Goal: Check status: Check status

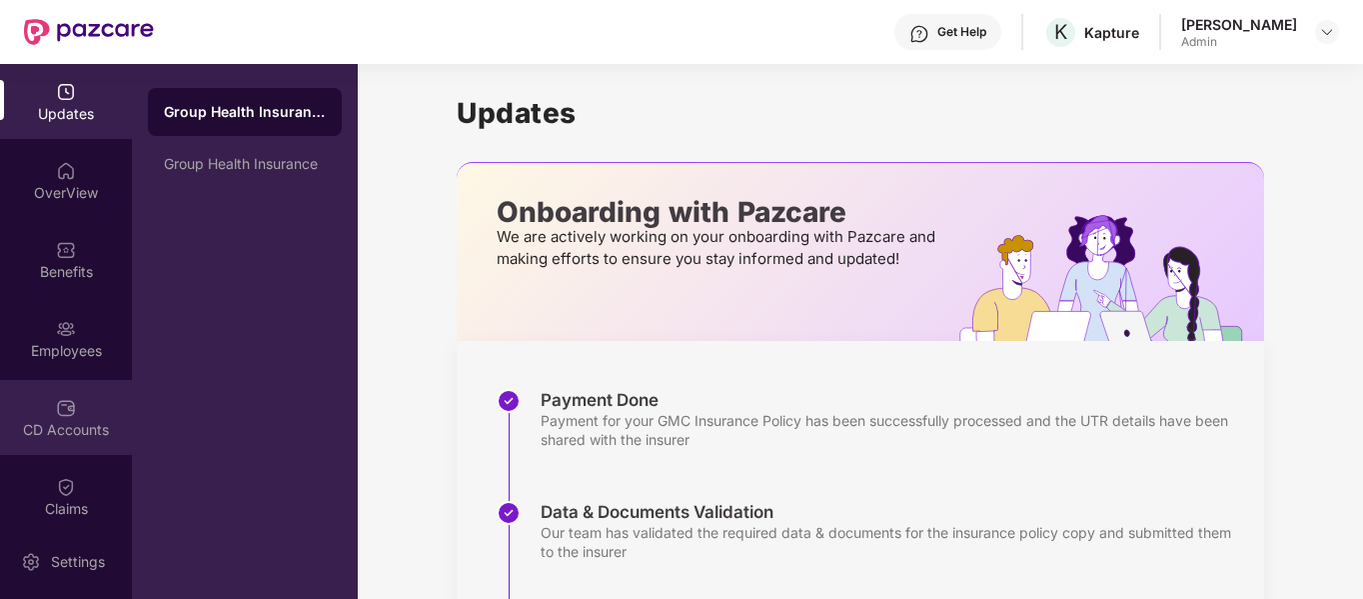
click at [52, 434] on div "CD Accounts" at bounding box center [66, 430] width 132 height 20
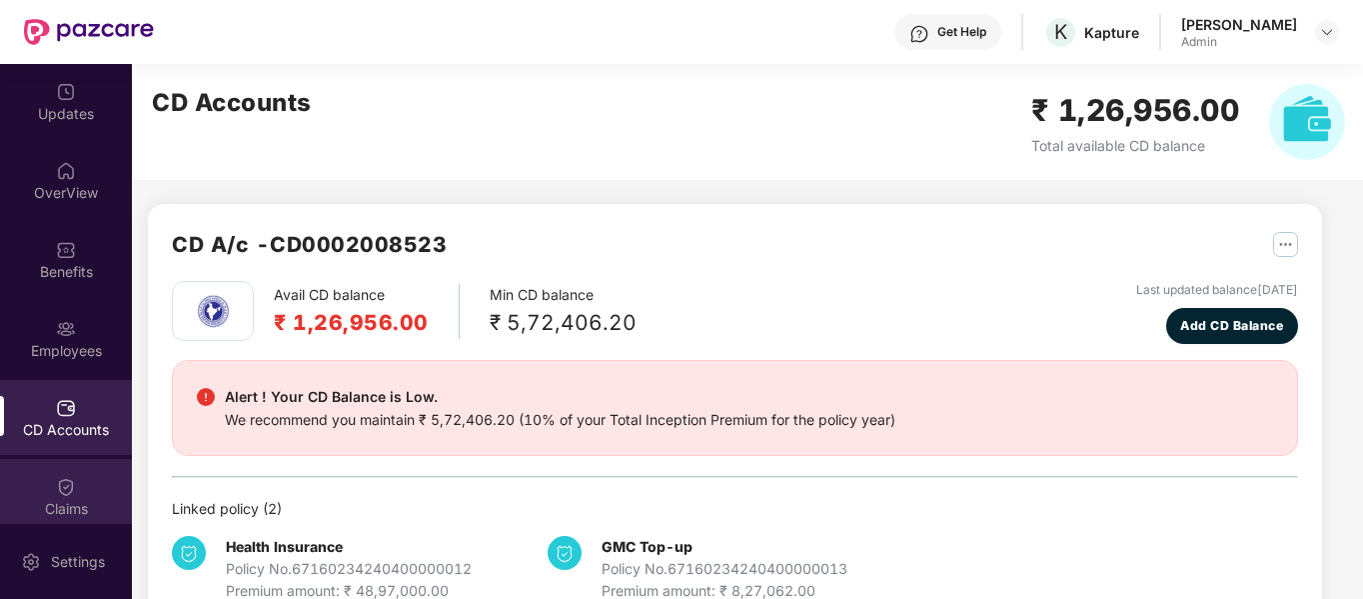
click at [59, 512] on div "Claims" at bounding box center [66, 509] width 132 height 20
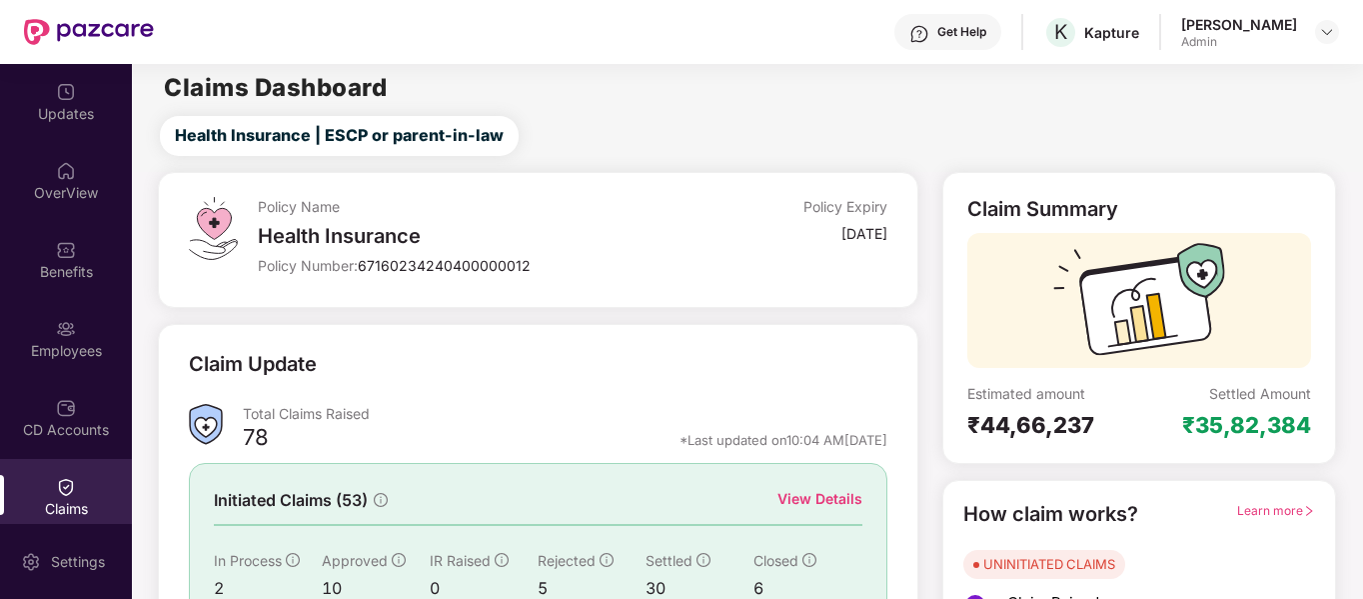
scroll to position [184, 0]
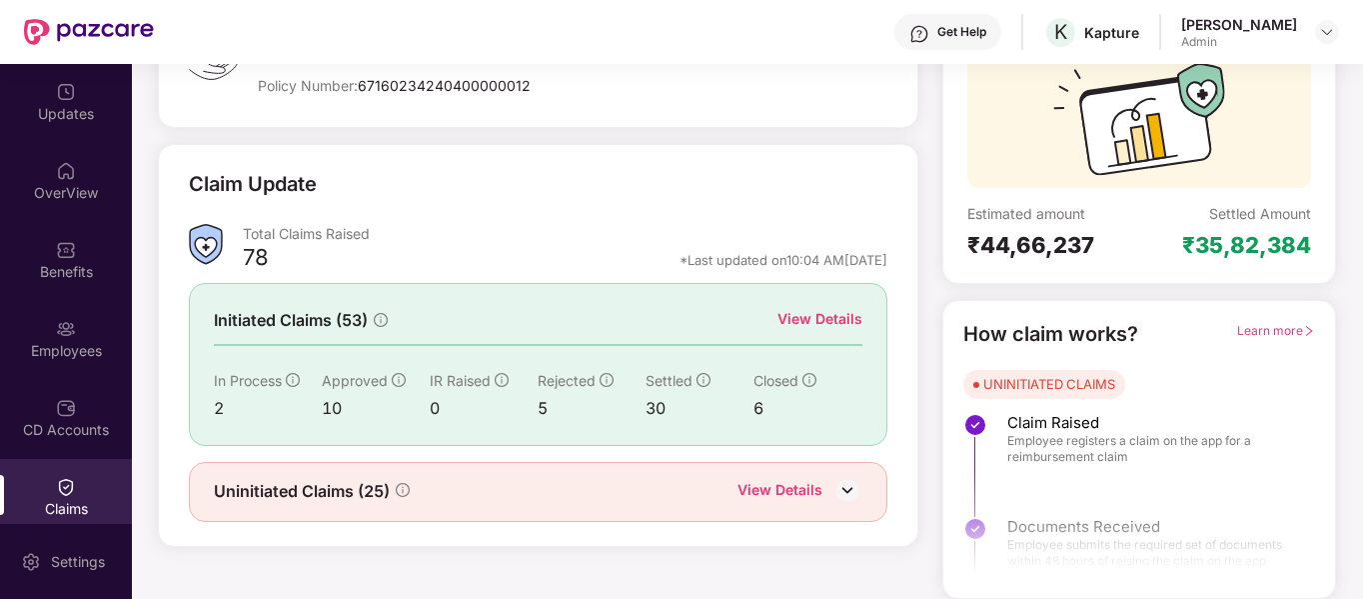
click at [844, 487] on img at bounding box center [848, 490] width 30 height 30
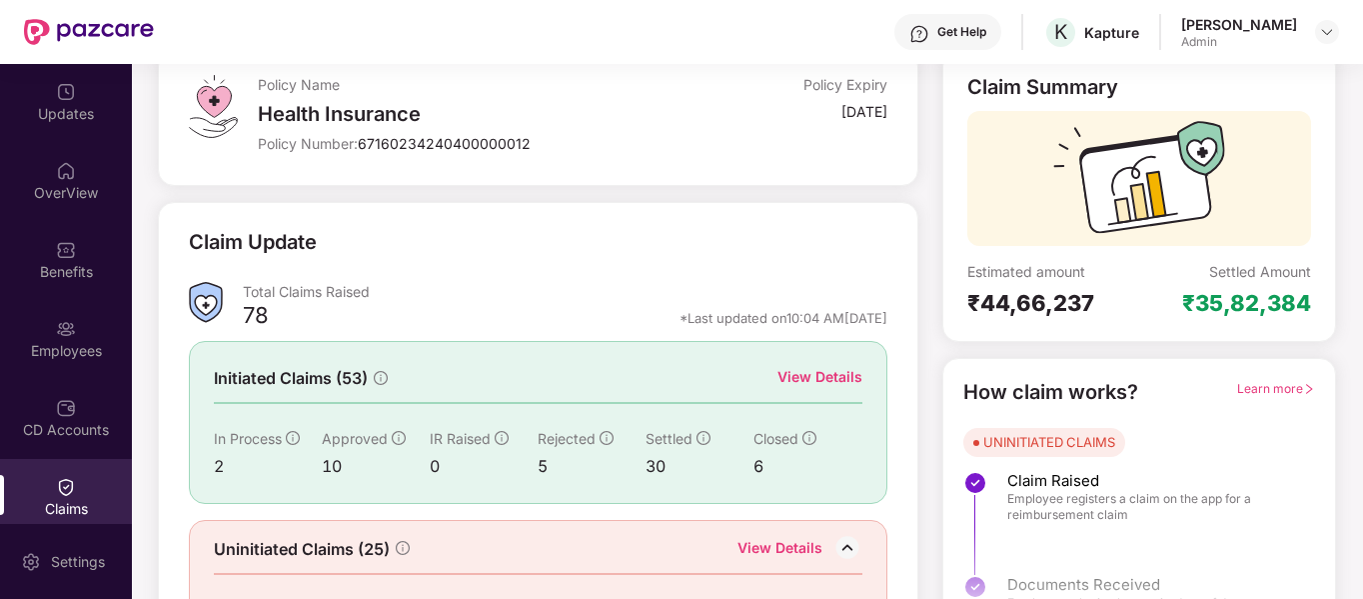
scroll to position [128, 0]
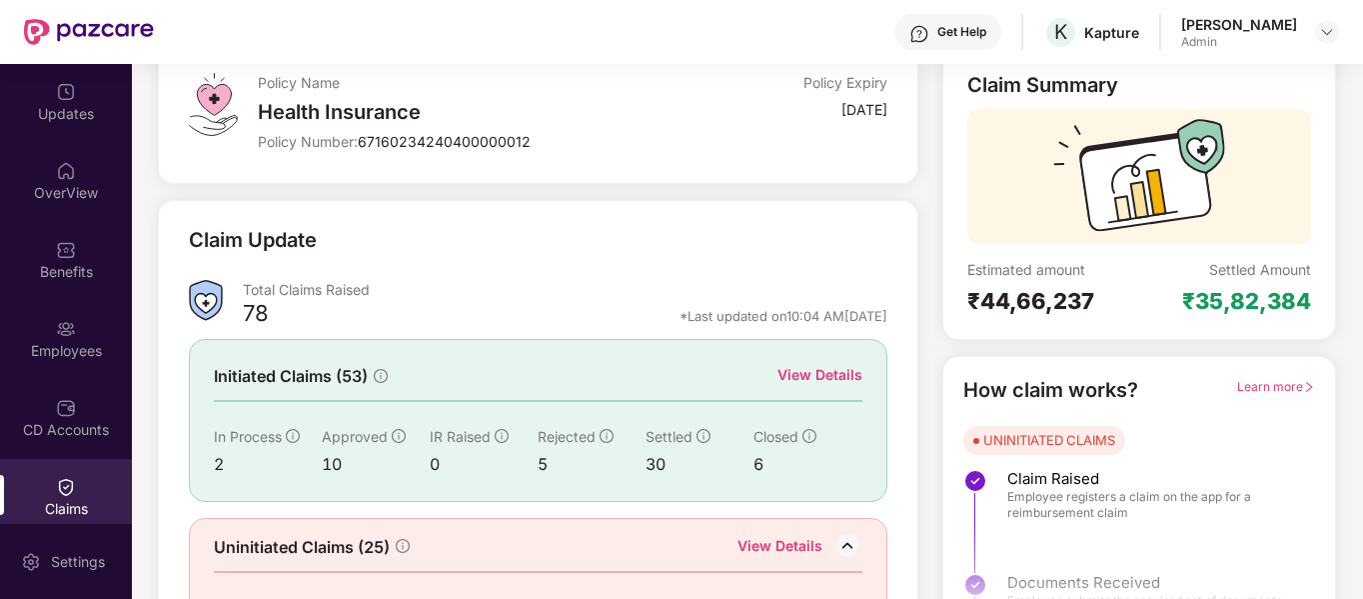
click at [824, 376] on div "View Details" at bounding box center [820, 375] width 85 height 22
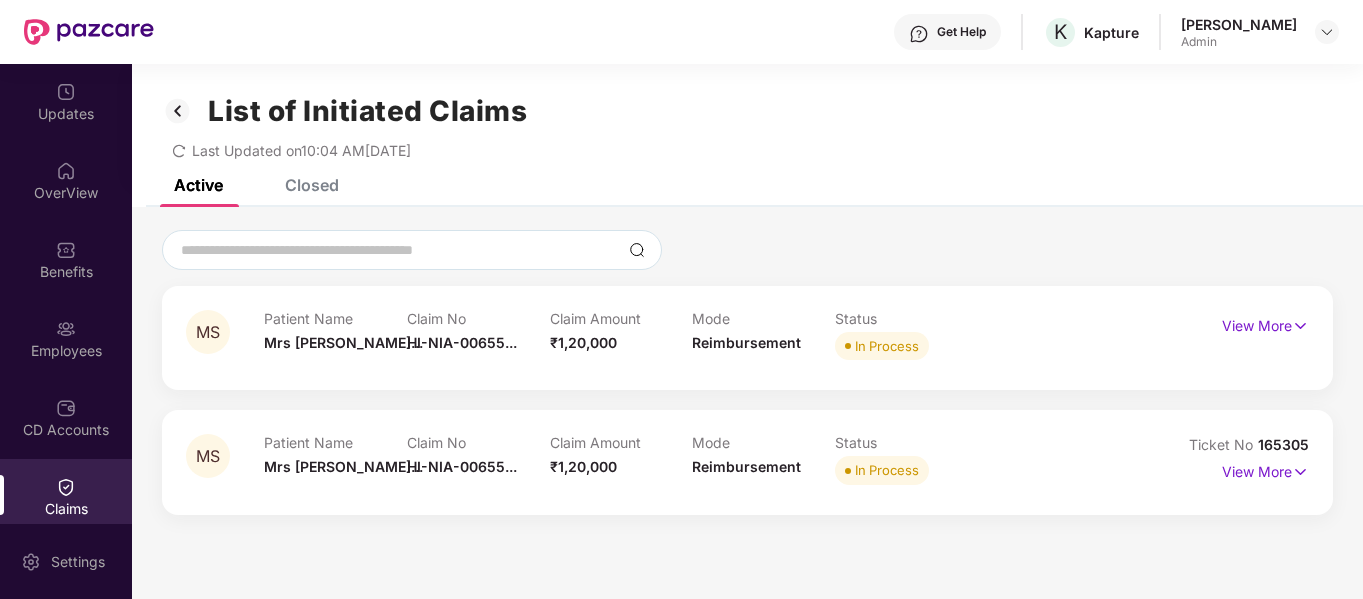
click at [331, 171] on div "List of Initiated Claims Last Updated on 10:04 AM, 26 Sep 2025" at bounding box center [747, 121] width 1231 height 115
click at [315, 177] on div "List of Initiated Claims Last Updated on 10:04 AM, 26 Sep 2025" at bounding box center [747, 121] width 1231 height 115
click at [315, 189] on div "Closed" at bounding box center [312, 185] width 54 height 20
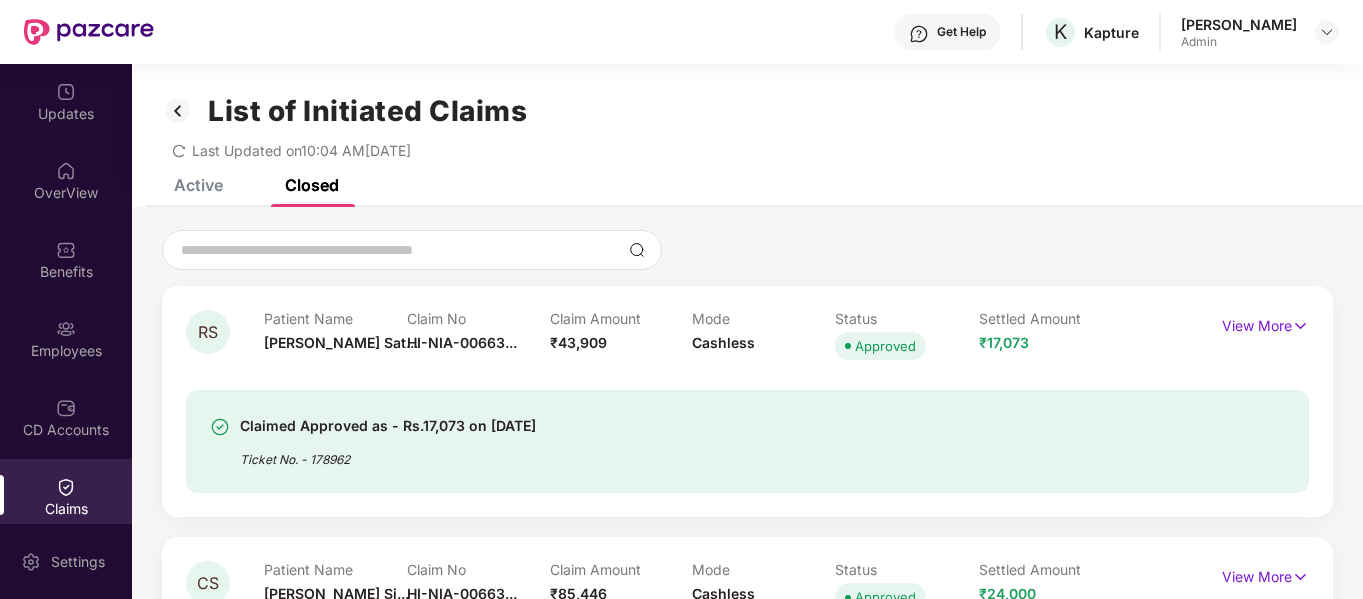
click at [201, 203] on div "Active" at bounding box center [183, 185] width 79 height 44
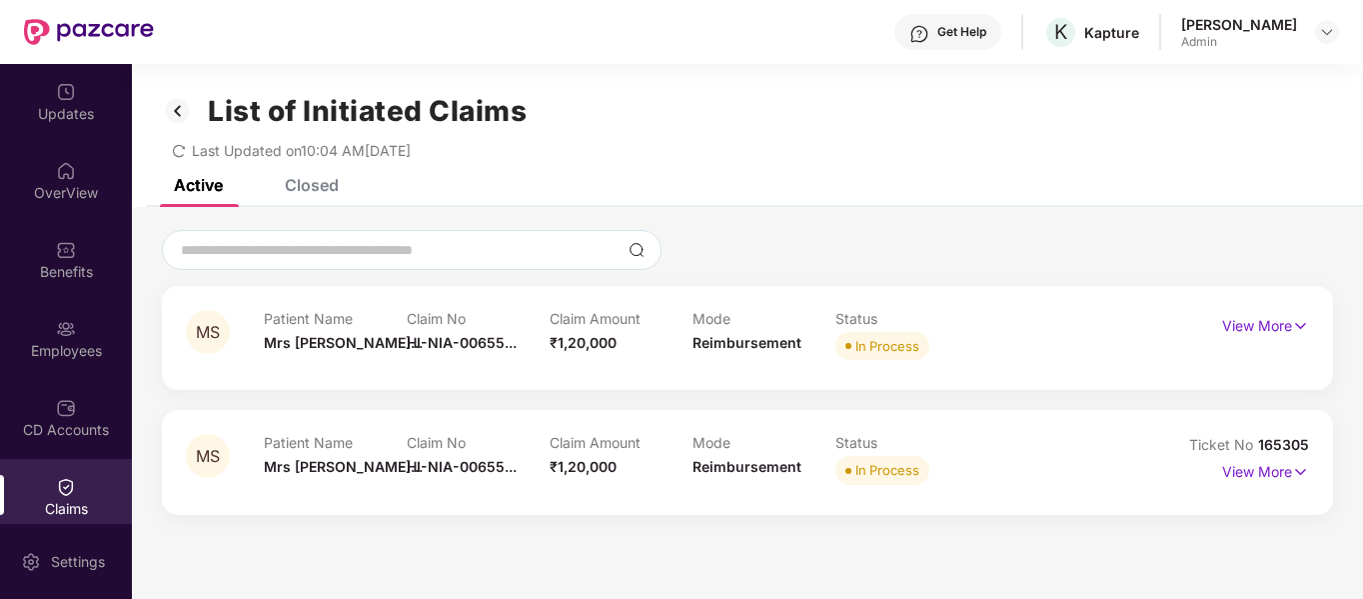
click at [179, 102] on img at bounding box center [178, 111] width 32 height 34
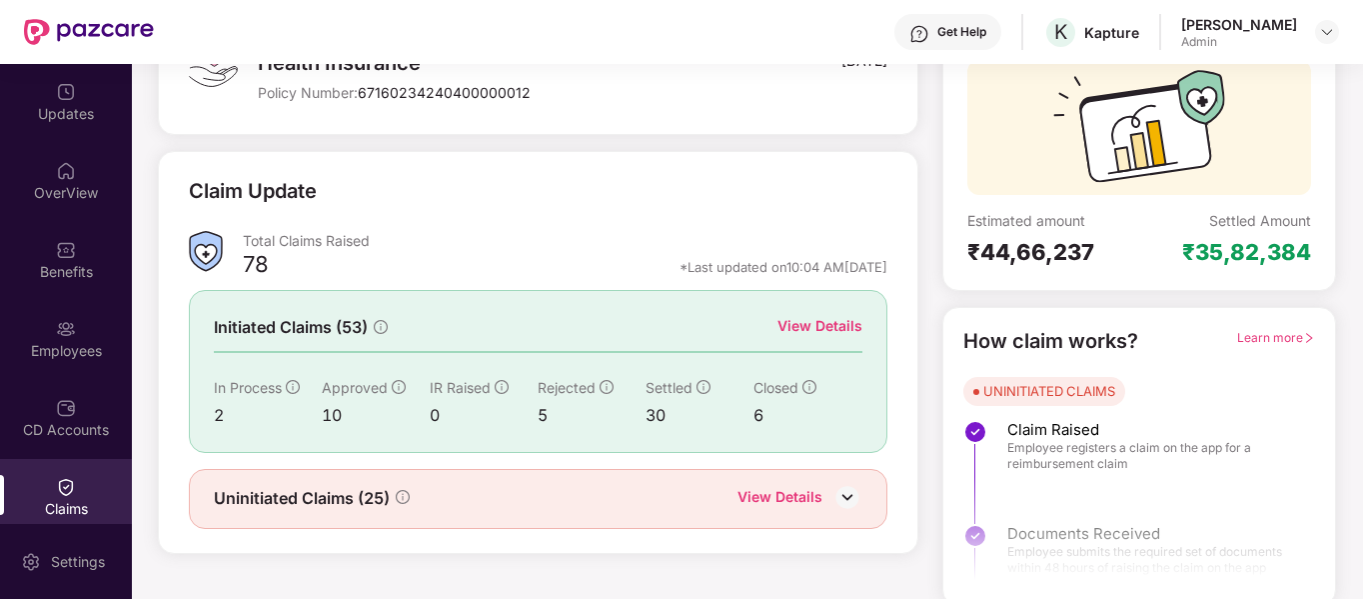
scroll to position [184, 0]
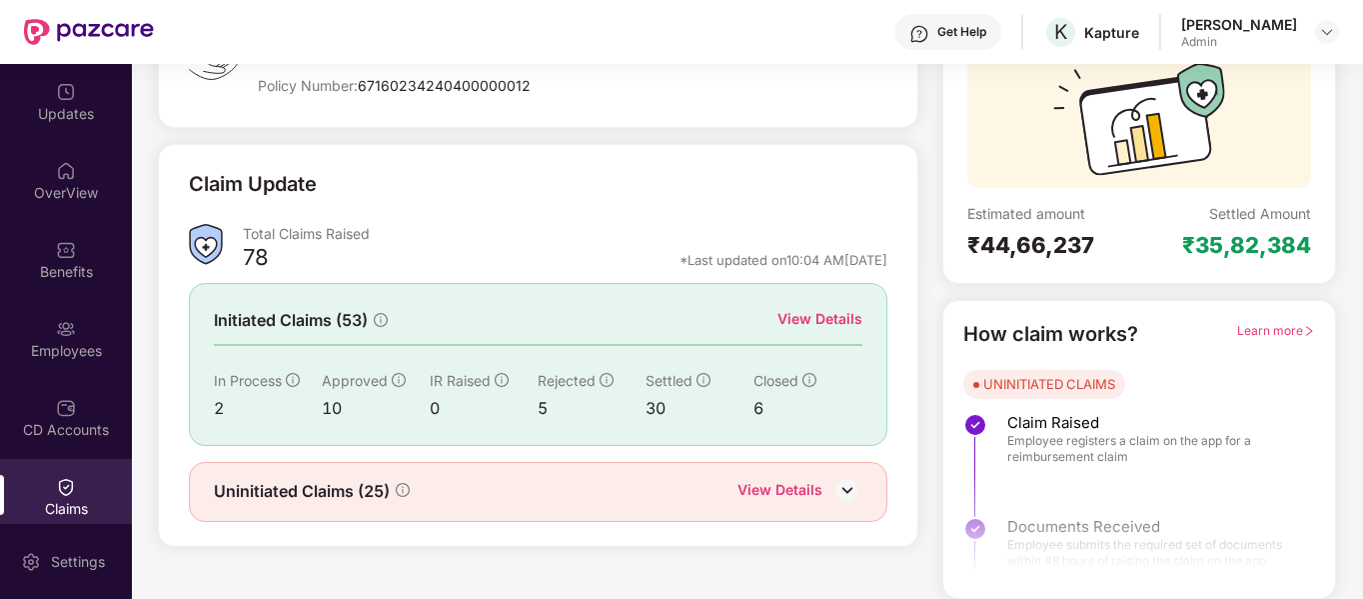
click at [1060, 251] on div "₹44,66,237" at bounding box center [1054, 245] width 172 height 28
click at [843, 490] on img at bounding box center [848, 490] width 30 height 30
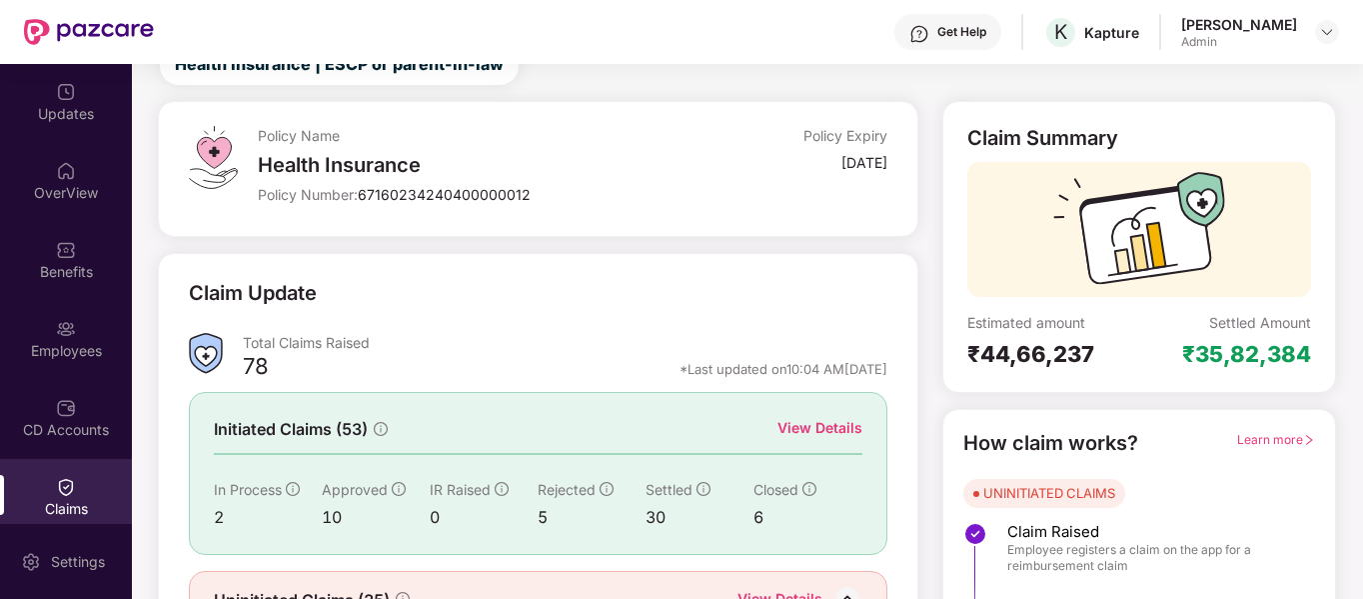
scroll to position [219, 0]
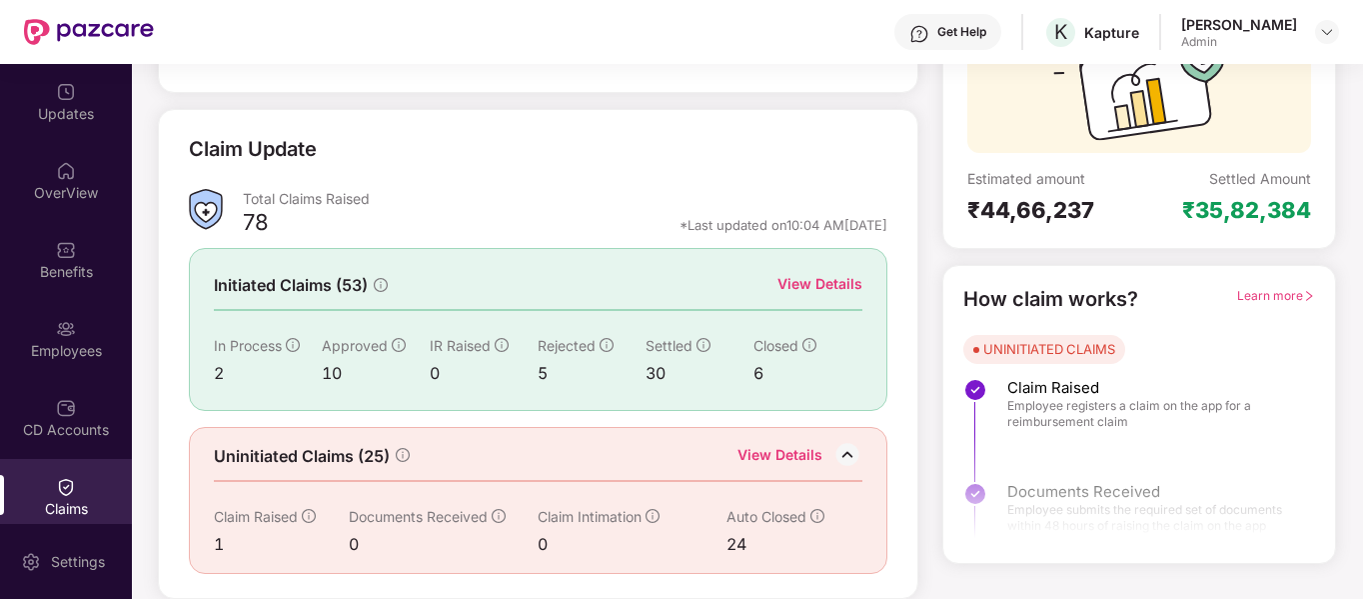
click at [1261, 290] on span "Learn more" at bounding box center [1276, 295] width 78 height 15
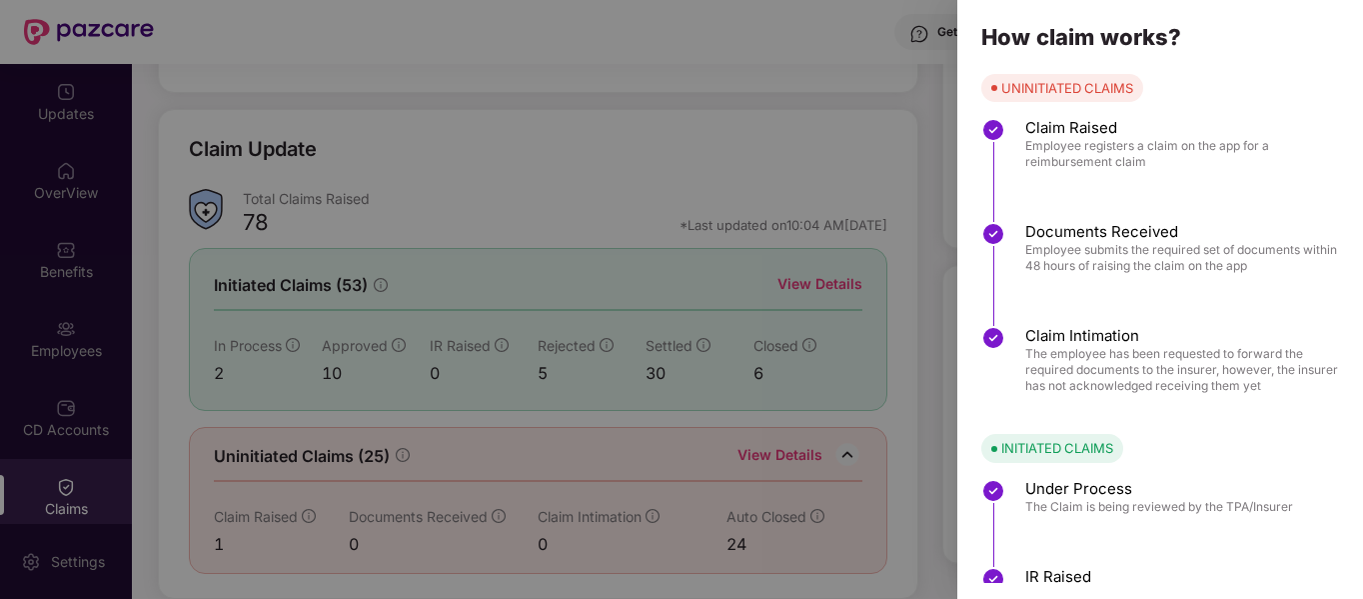
click at [904, 69] on div at bounding box center [681, 299] width 1363 height 599
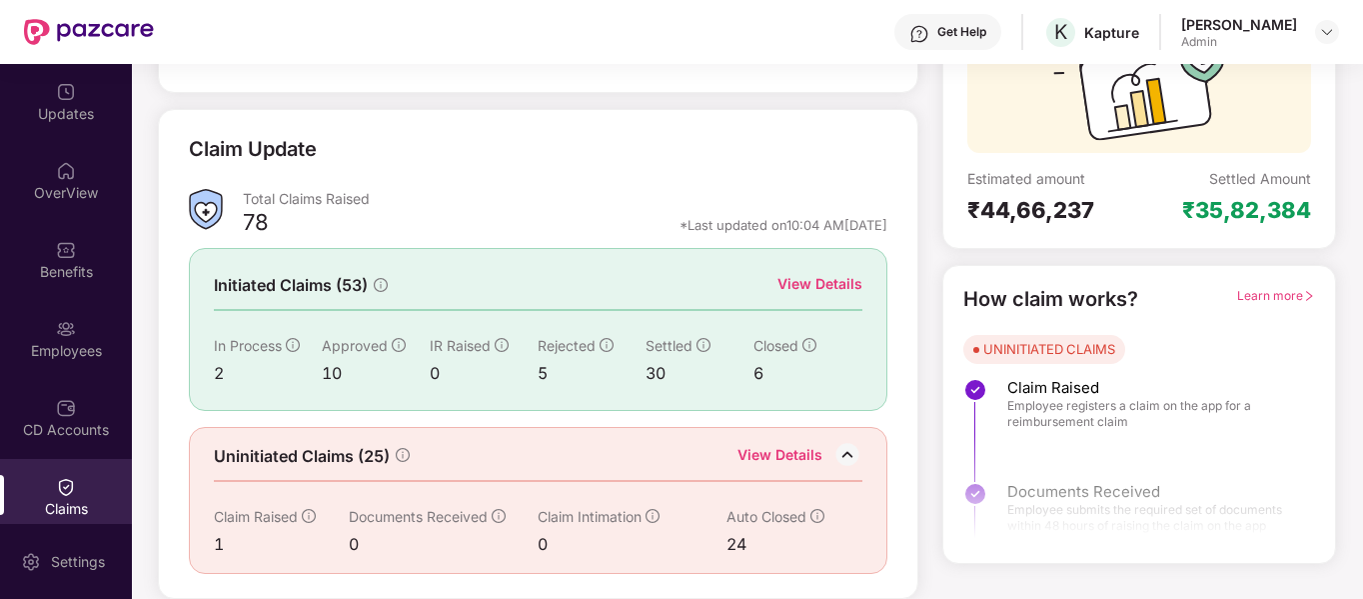
click at [821, 290] on div "View Details" at bounding box center [820, 284] width 85 height 22
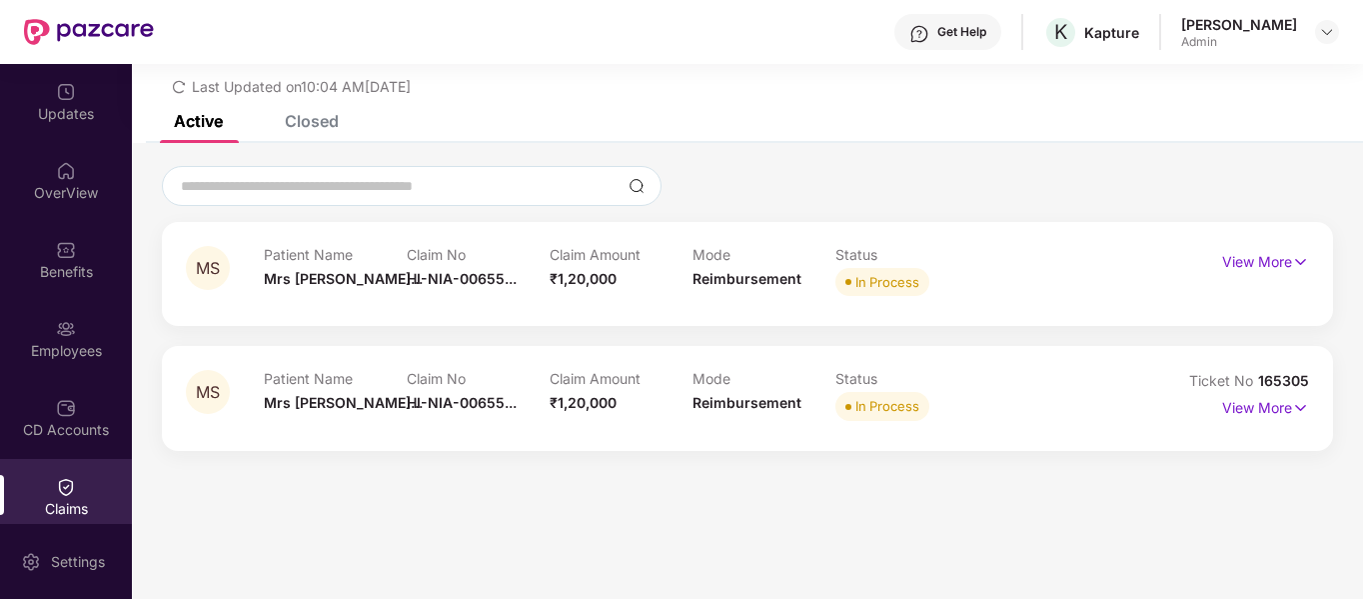
click at [297, 127] on div "Closed" at bounding box center [312, 121] width 54 height 20
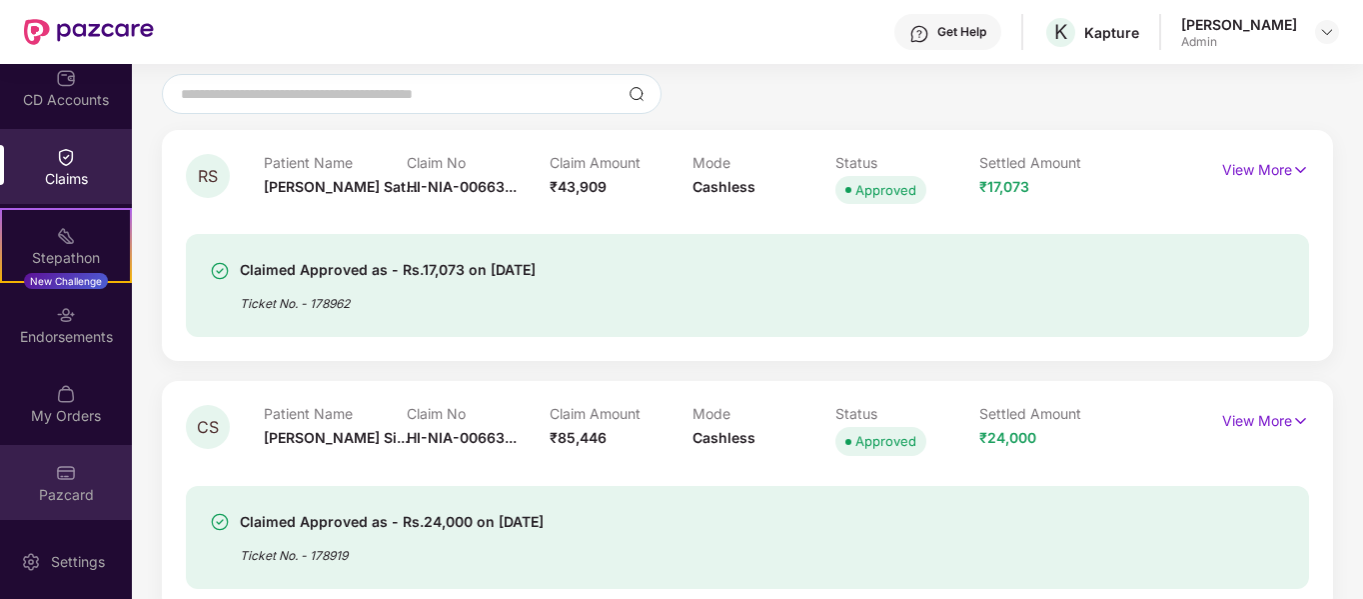
scroll to position [157, 0]
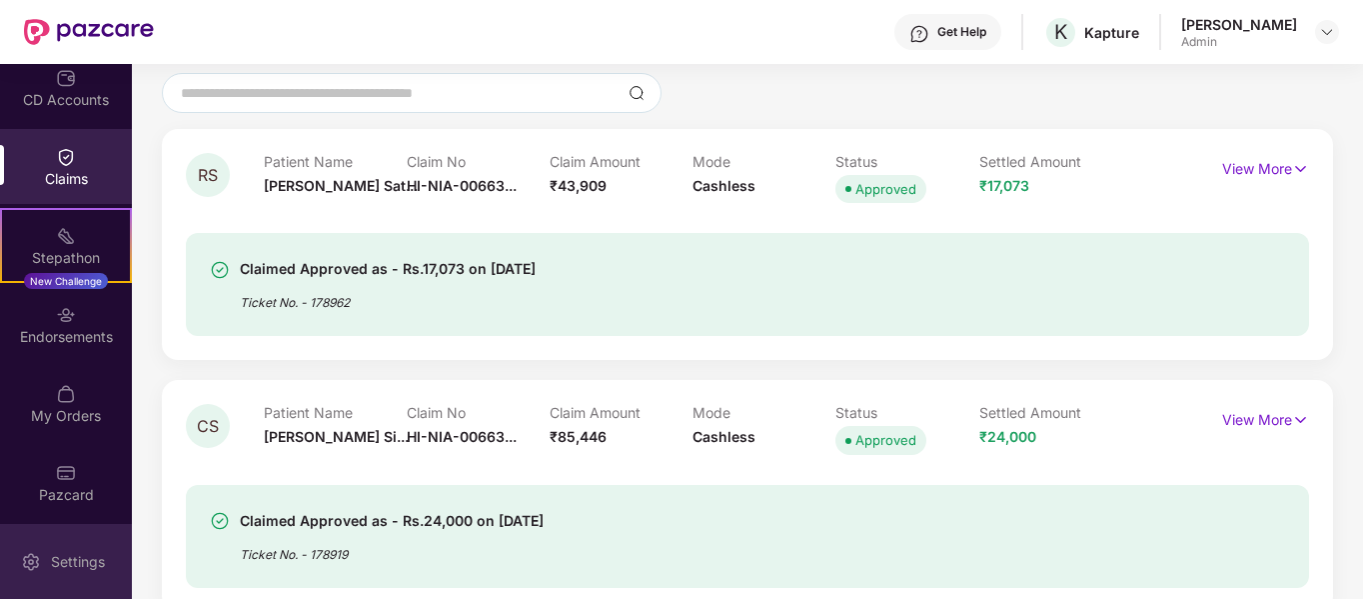
click at [64, 557] on div "Settings" at bounding box center [78, 562] width 66 height 20
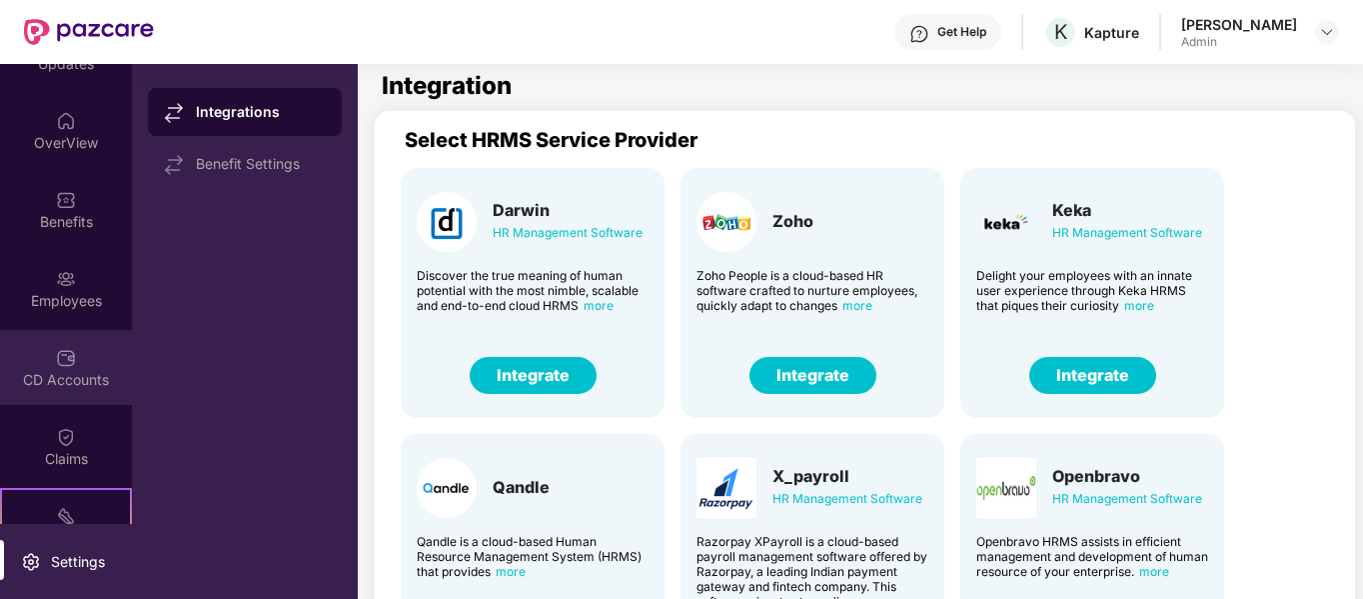
scroll to position [330, 0]
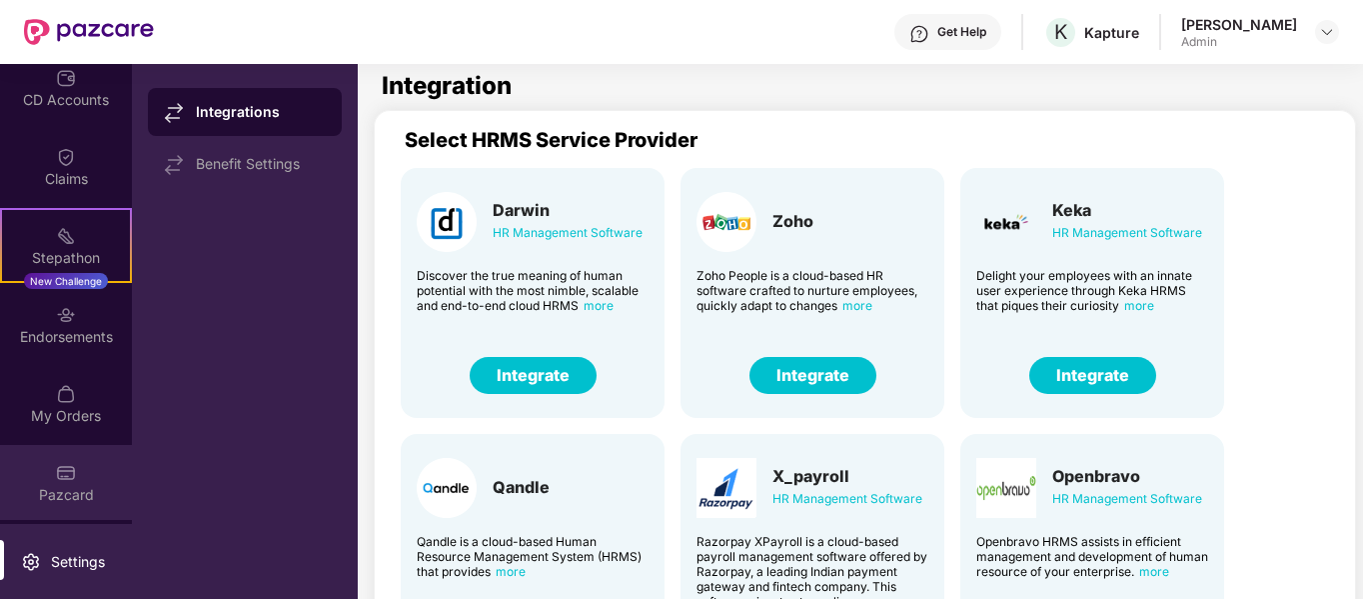
click at [76, 461] on div "Pazcard" at bounding box center [66, 482] width 132 height 75
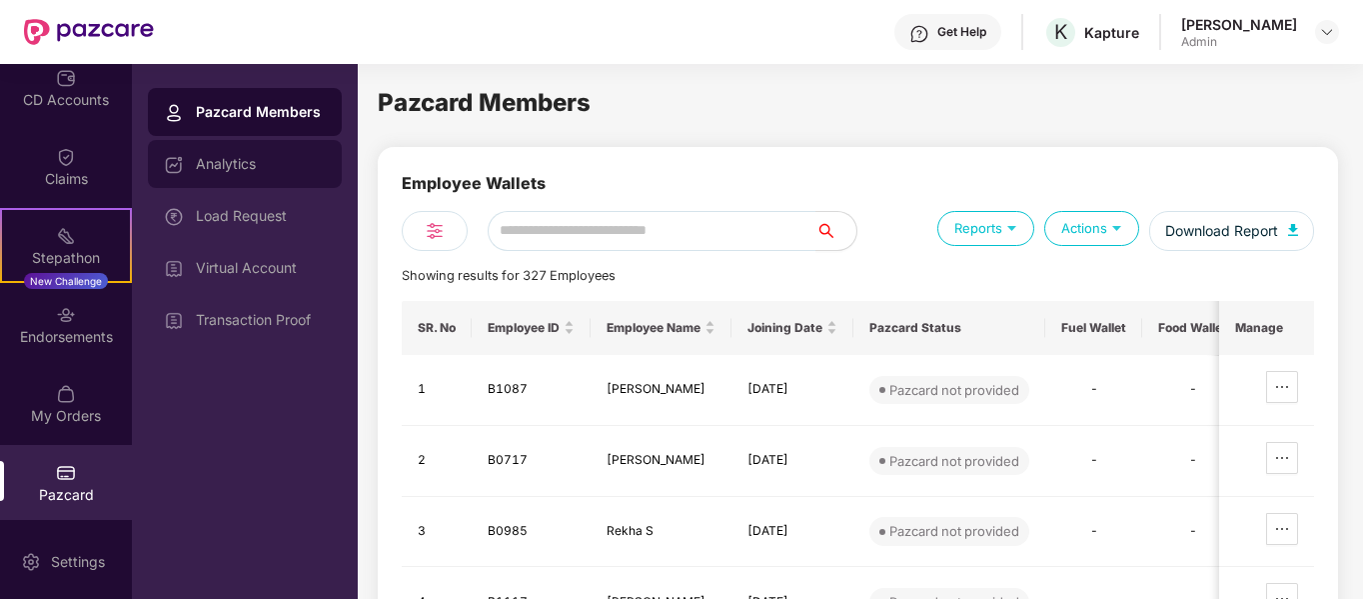
click at [222, 164] on div "Analytics" at bounding box center [261, 164] width 130 height 16
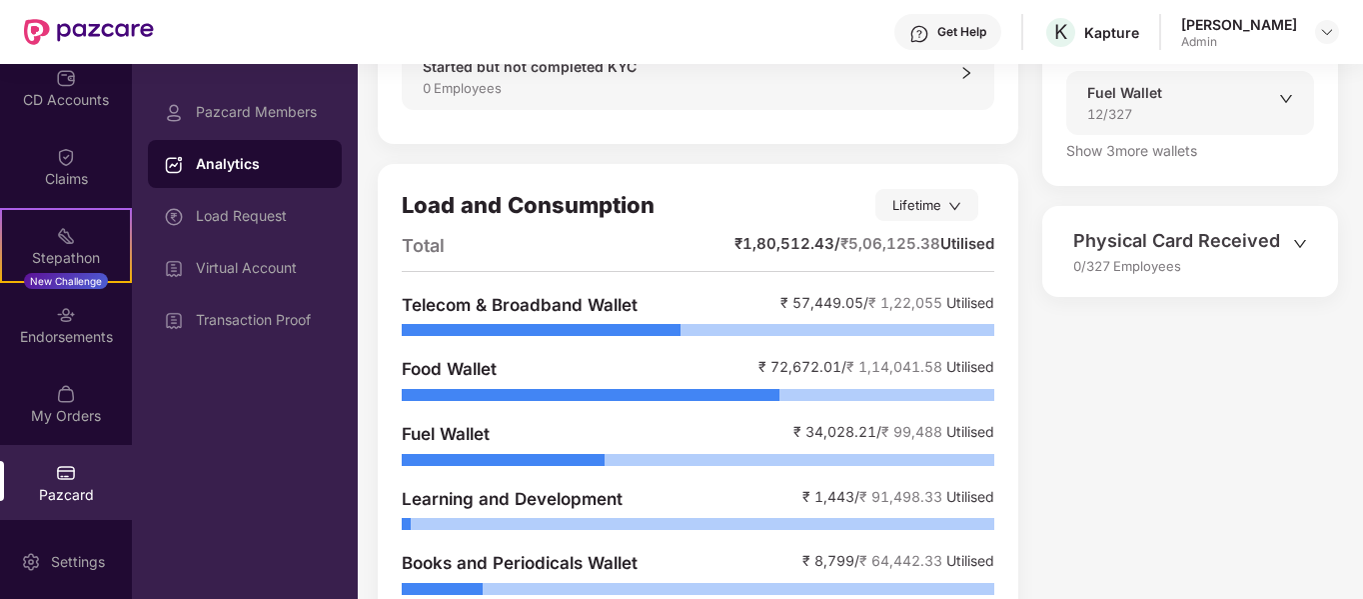
scroll to position [471, 0]
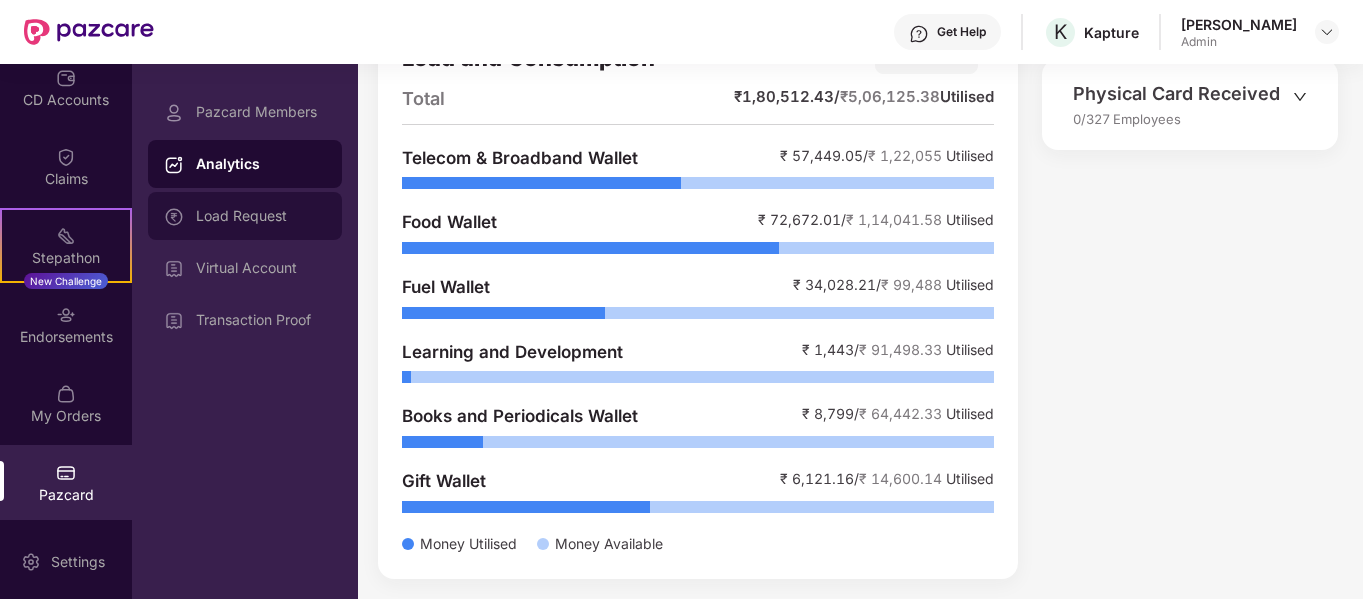
click at [247, 222] on div "Load Request" at bounding box center [261, 216] width 130 height 16
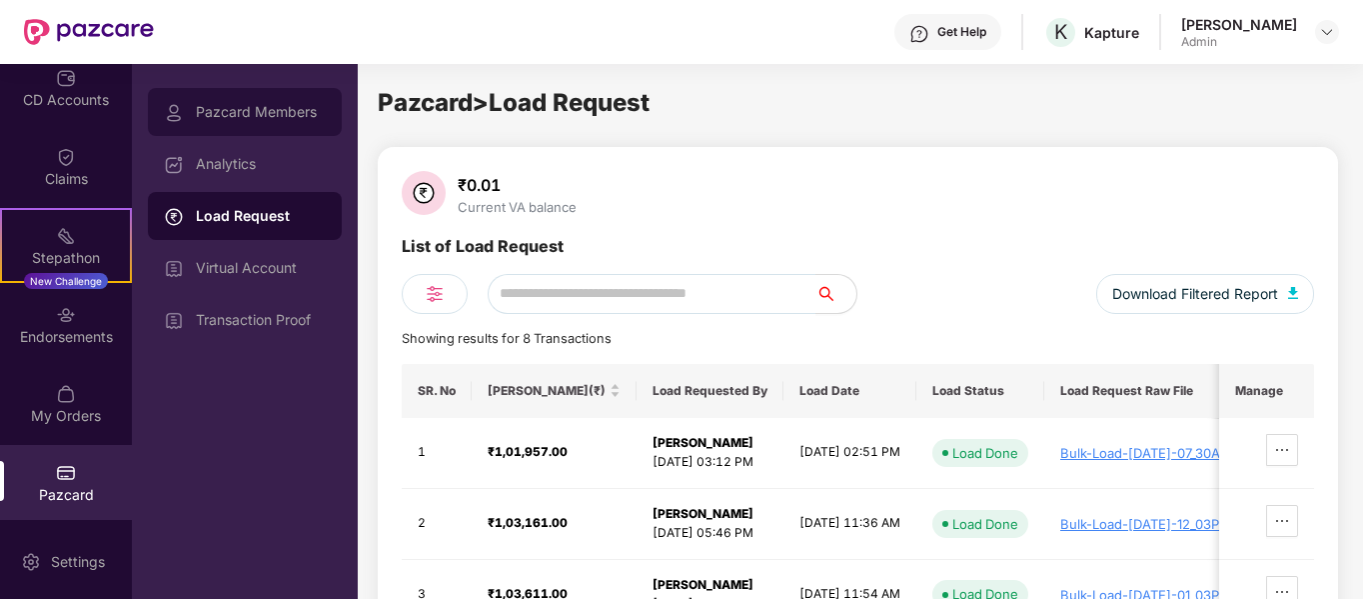
click at [244, 113] on div "Pazcard Members" at bounding box center [261, 112] width 130 height 16
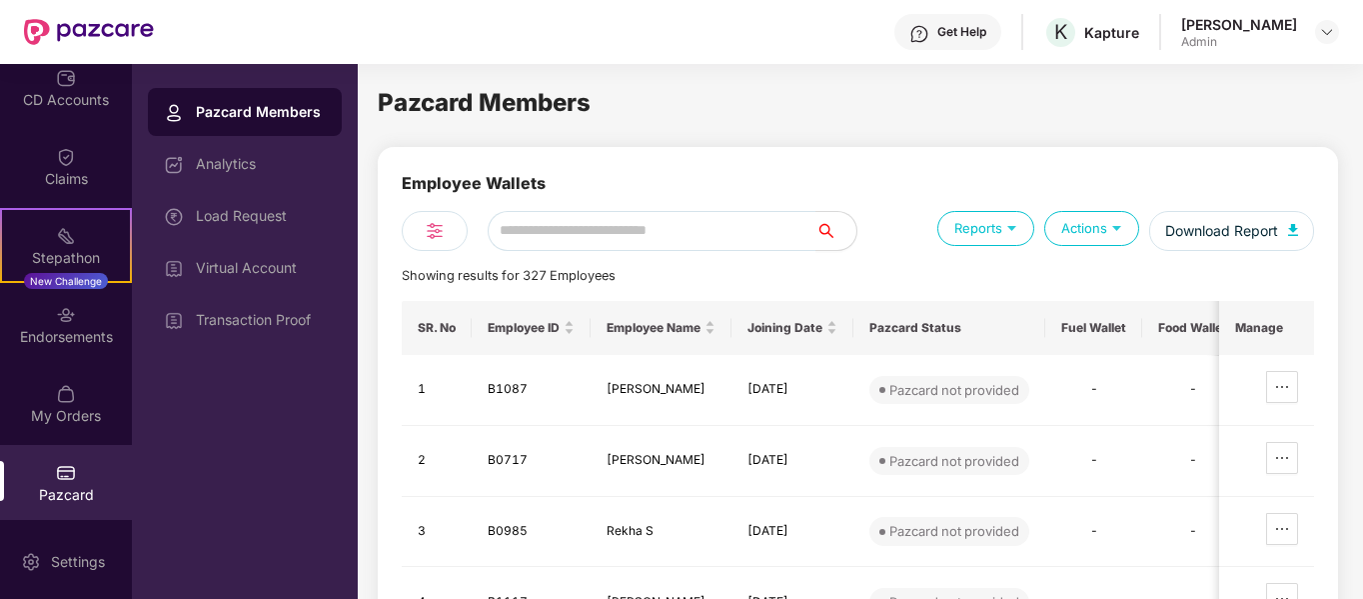
click at [420, 233] on div at bounding box center [435, 231] width 66 height 40
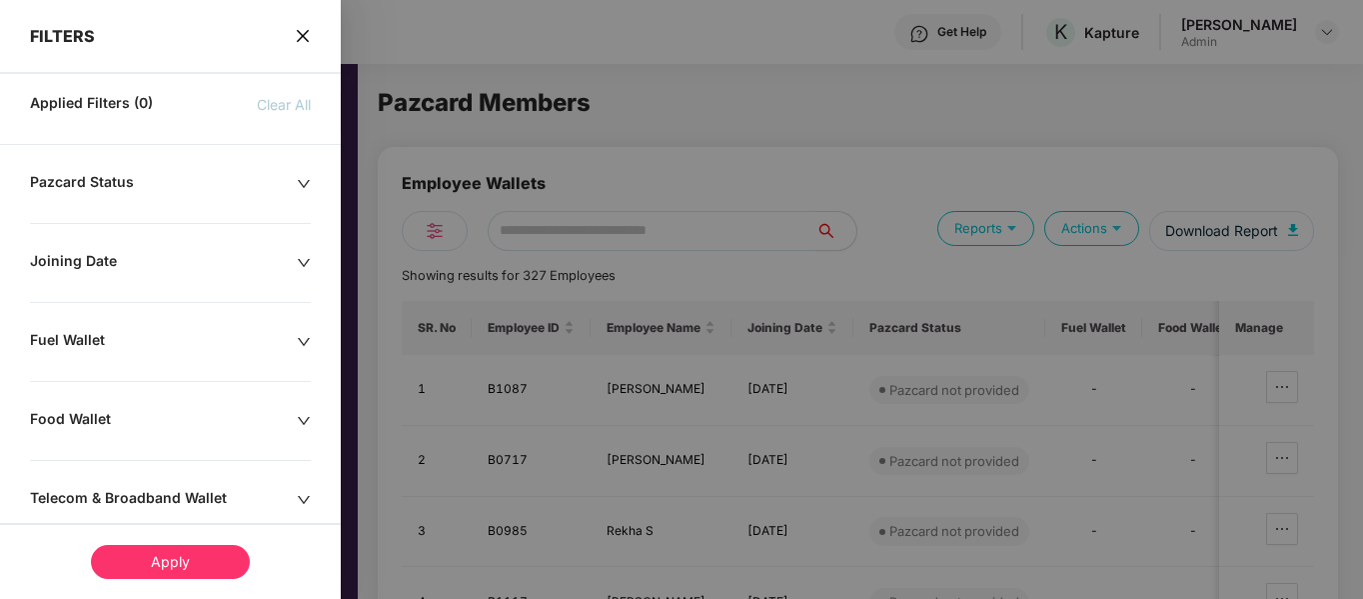
click at [307, 43] on icon "close" at bounding box center [303, 36] width 16 height 16
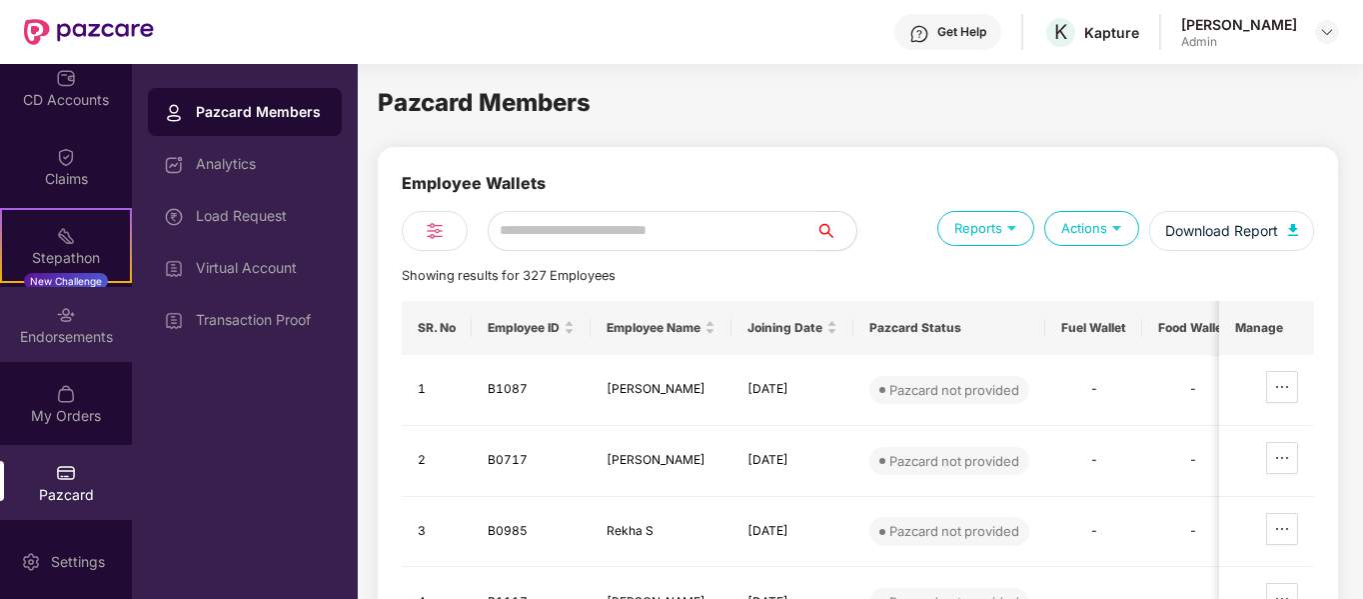
click at [74, 328] on div "Endorsements" at bounding box center [66, 337] width 132 height 20
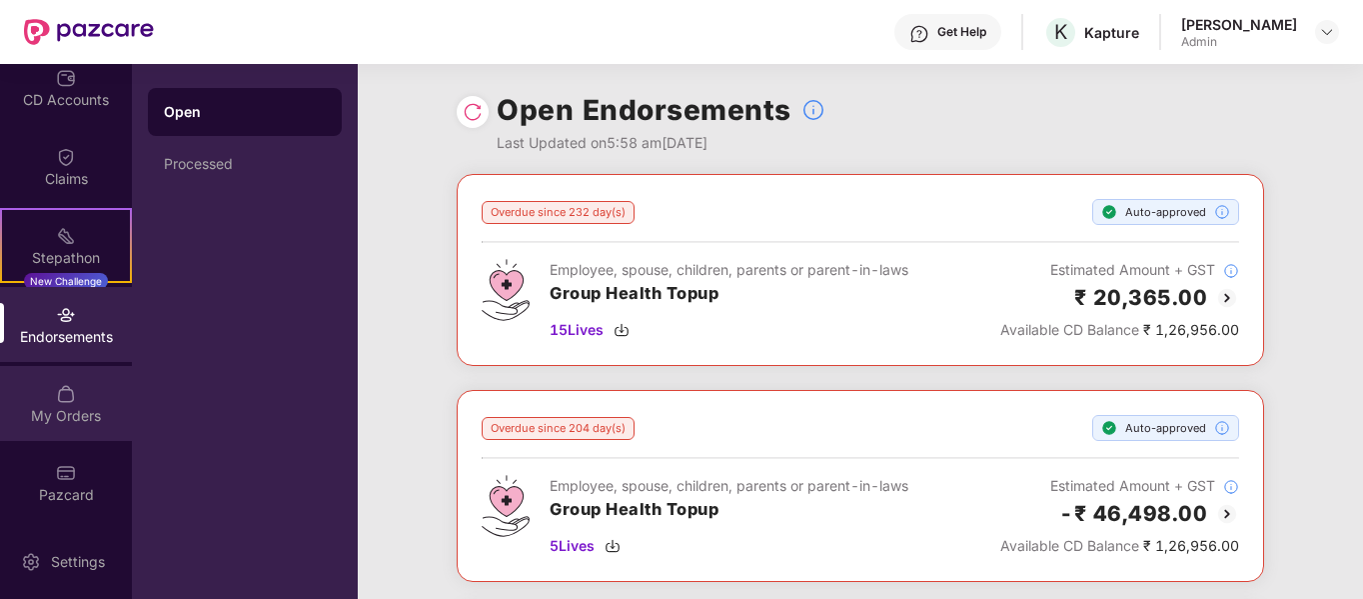
click at [47, 386] on div "My Orders" at bounding box center [66, 403] width 132 height 75
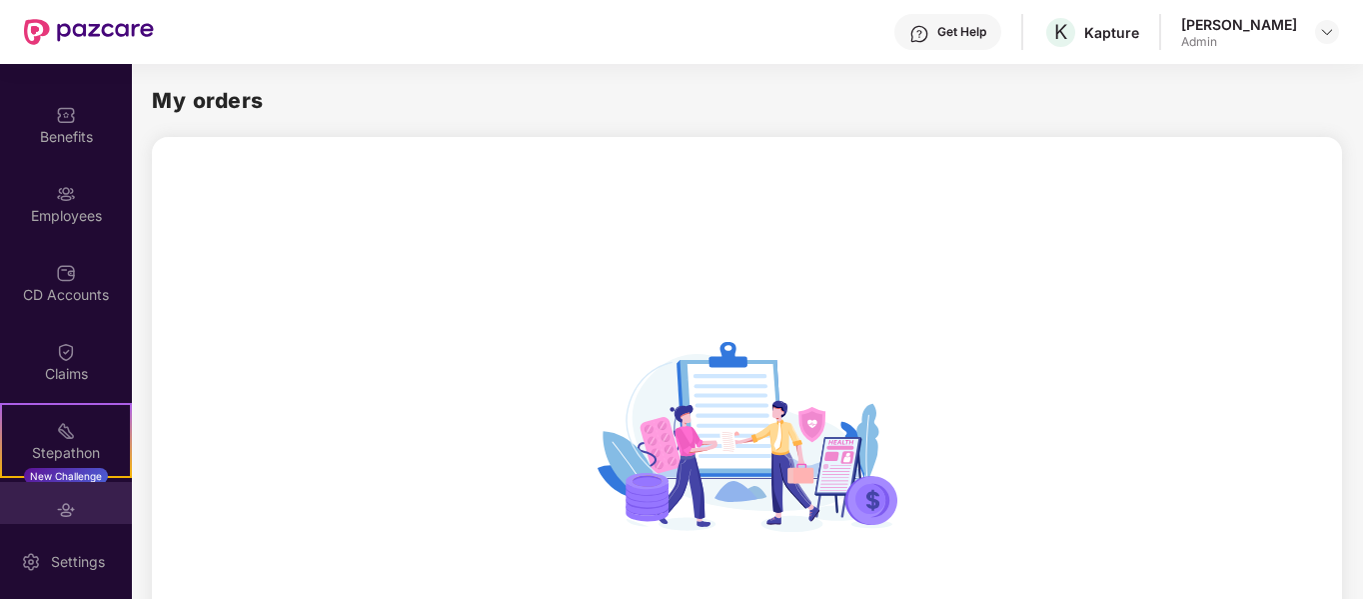
scroll to position [128, 0]
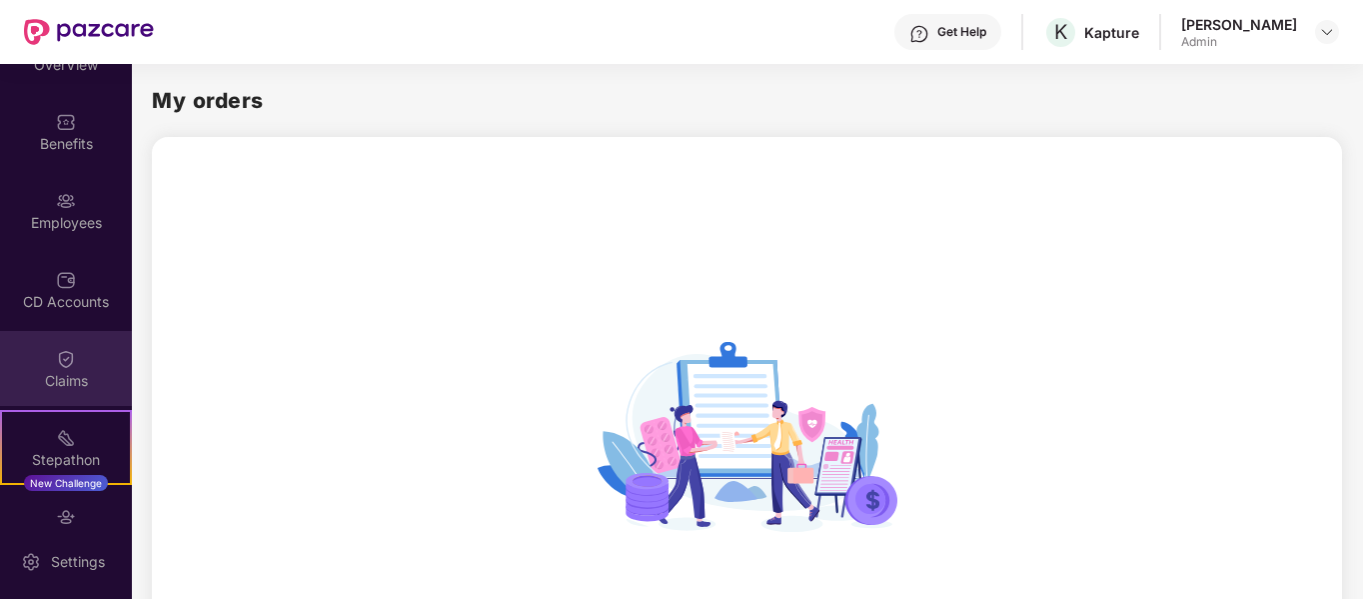
click at [55, 333] on div "Claims" at bounding box center [66, 368] width 132 height 75
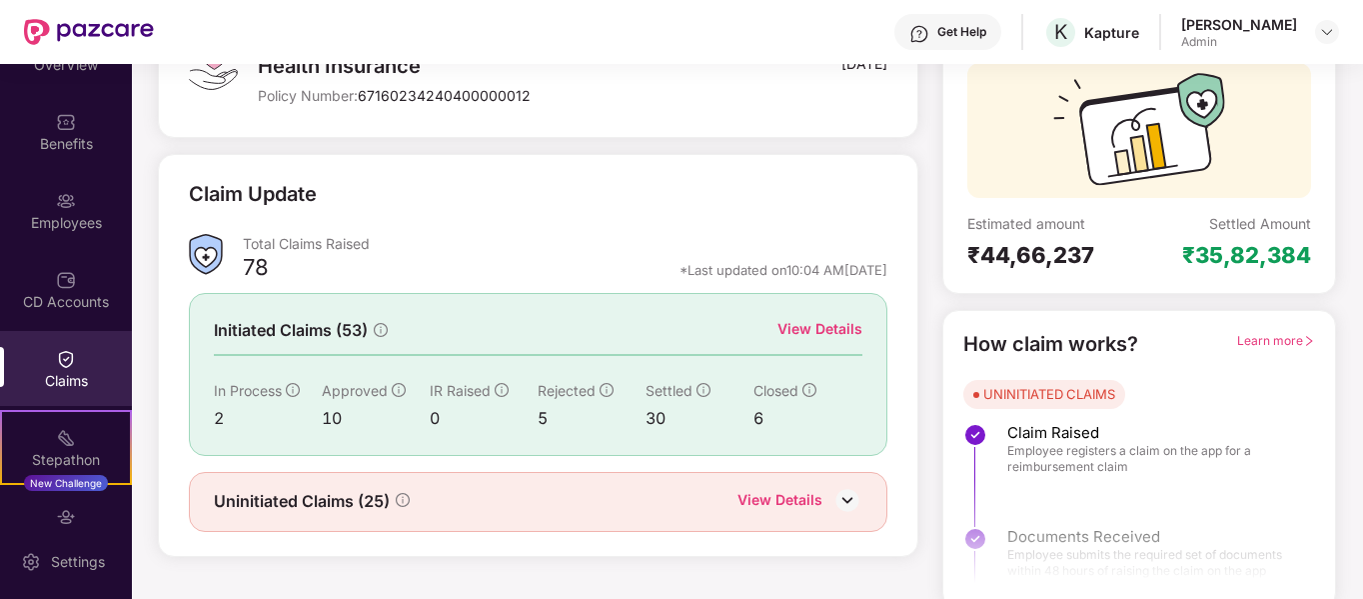
scroll to position [184, 0]
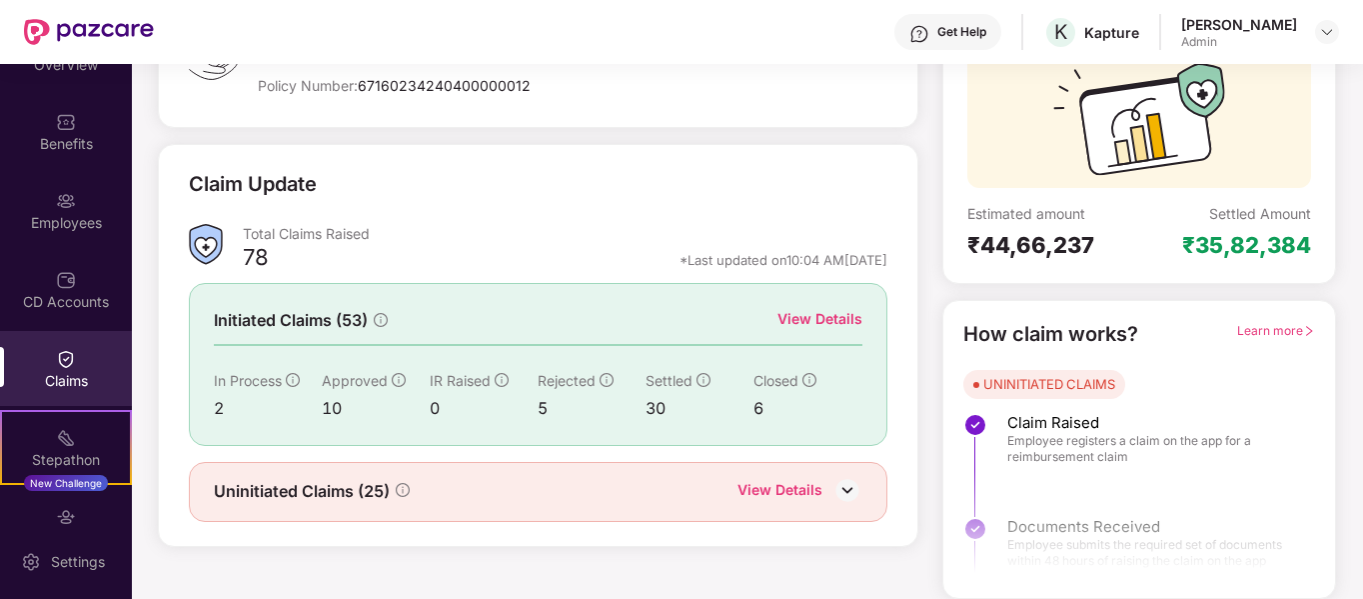
click at [1255, 322] on div "Learn more" at bounding box center [1276, 334] width 78 height 31
click at [1271, 325] on span "Learn more" at bounding box center [1276, 330] width 78 height 15
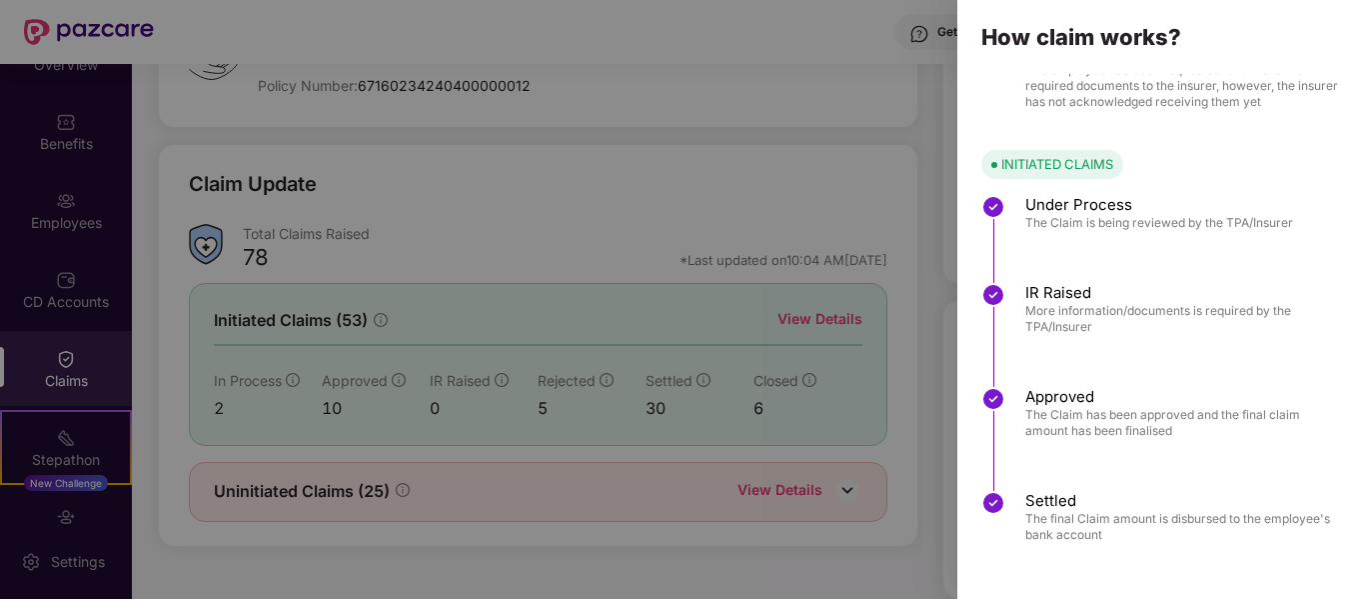
scroll to position [0, 0]
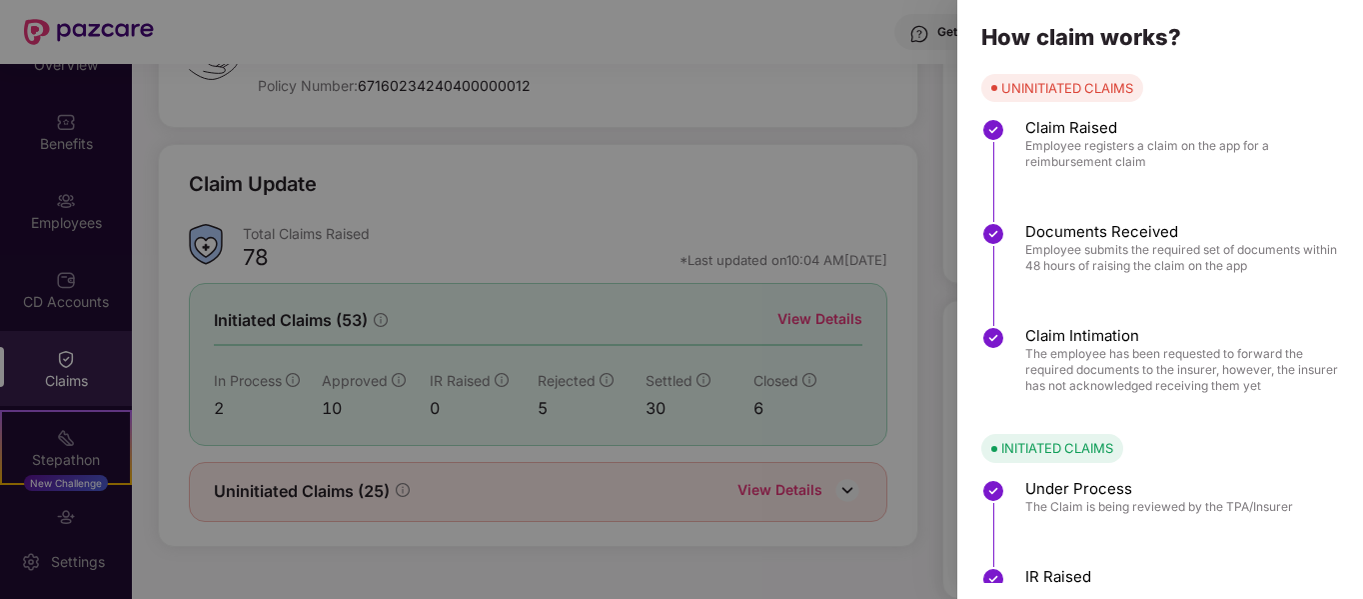
click at [701, 160] on div at bounding box center [681, 299] width 1363 height 599
